Goal: Task Accomplishment & Management: Manage account settings

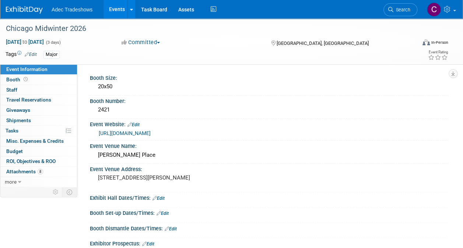
click at [120, 11] on link "Events" at bounding box center [117, 9] width 27 height 18
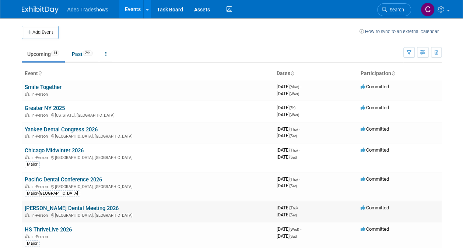
click at [77, 207] on link "[PERSON_NAME] Dental Meeting 2026" at bounding box center [72, 208] width 94 height 7
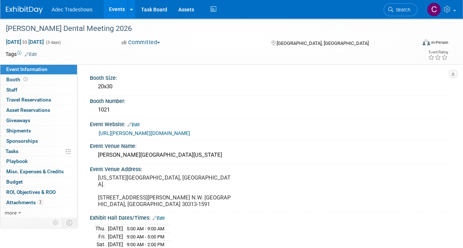
click at [139, 136] on link "[URL][PERSON_NAME][DOMAIN_NAME]" at bounding box center [144, 133] width 91 height 6
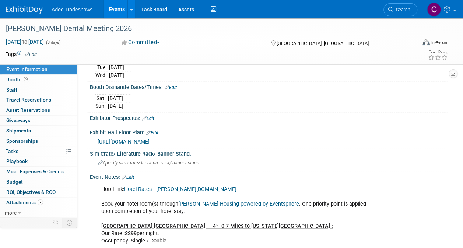
scroll to position [295, 0]
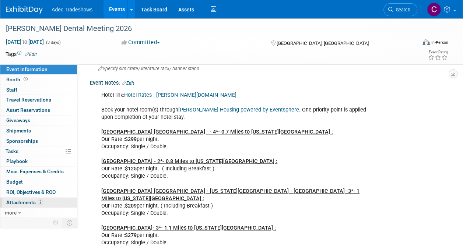
click at [17, 200] on span "Attachments 2" at bounding box center [24, 203] width 37 height 6
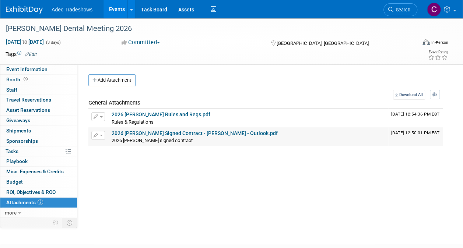
click at [154, 137] on div "2026 [PERSON_NAME] signed contract 2026 [PERSON_NAME] signed contract X" at bounding box center [249, 140] width 274 height 7
click at [136, 132] on link "2026 [PERSON_NAME] Signed Contract - [PERSON_NAME] - Outlook.pdf" at bounding box center [195, 133] width 166 height 6
click at [120, 80] on button "Add Attachment" at bounding box center [111, 80] width 47 height 12
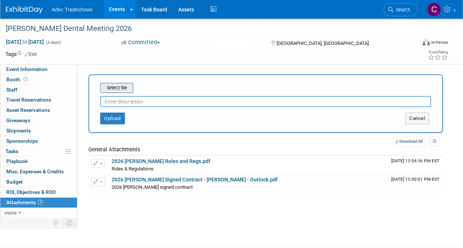
click at [123, 87] on input "file" at bounding box center [89, 88] width 88 height 9
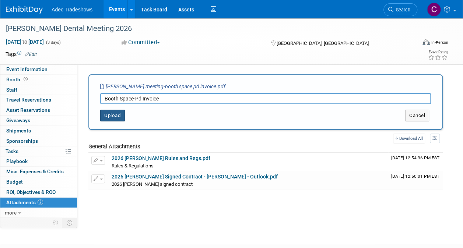
type input "Booth Space-Pd Invoice"
click at [105, 114] on button "Upload" at bounding box center [112, 116] width 25 height 12
